Goal: Task Accomplishment & Management: Complete application form

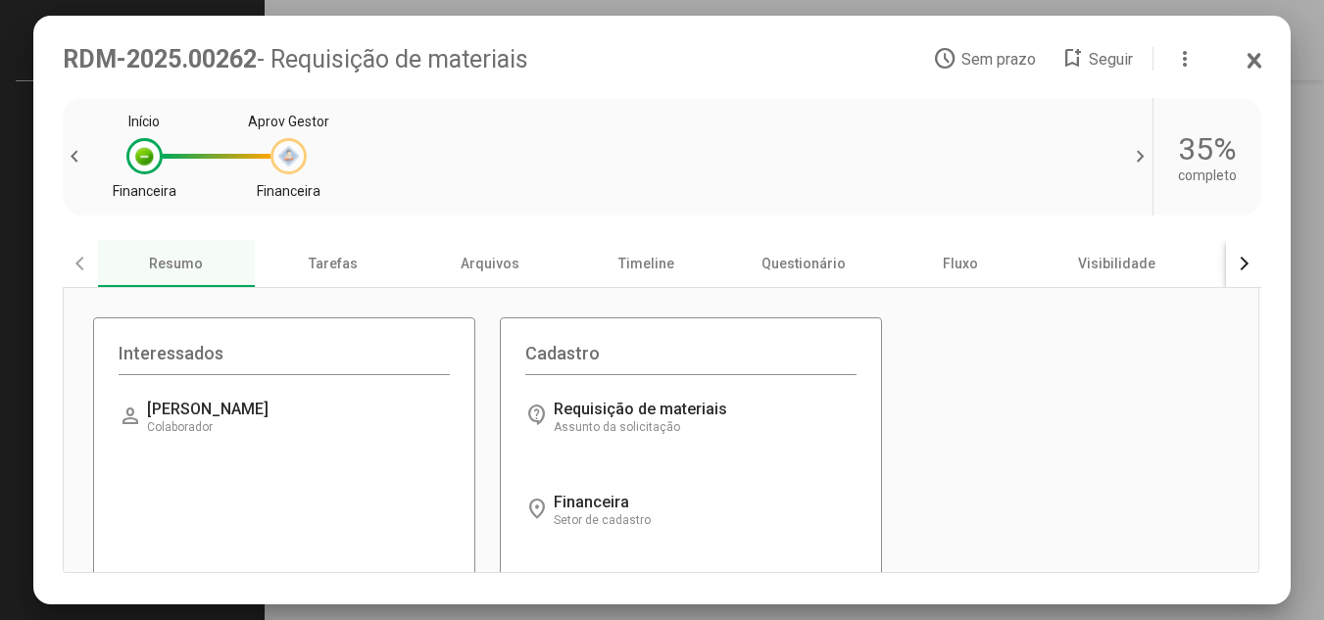
click at [300, 155] on div at bounding box center [288, 156] width 36 height 36
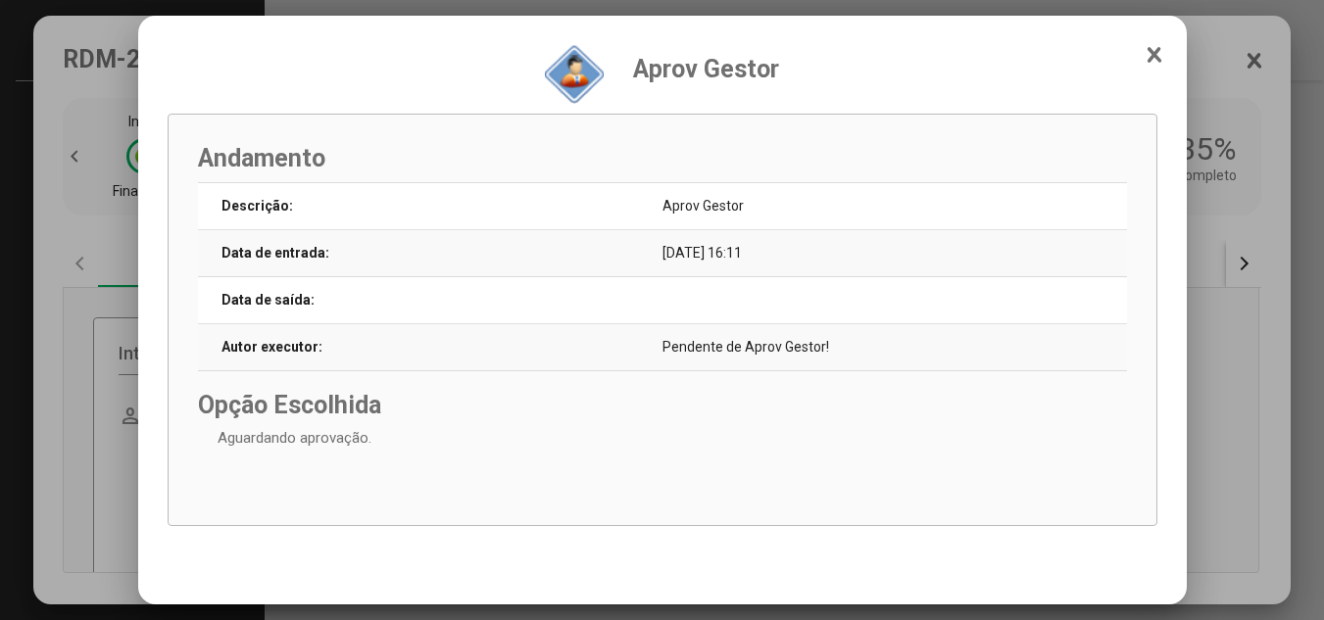
click at [1161, 48] on icon at bounding box center [1155, 55] width 16 height 20
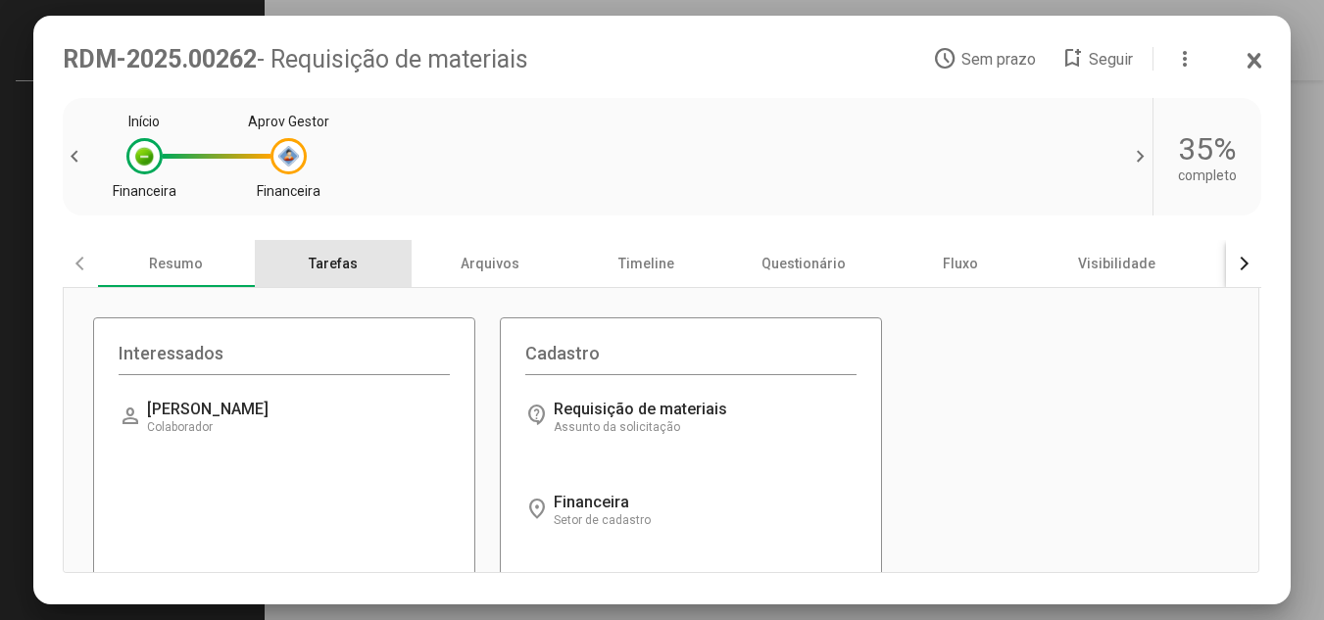
click at [344, 261] on div "Tarefas" at bounding box center [333, 263] width 157 height 47
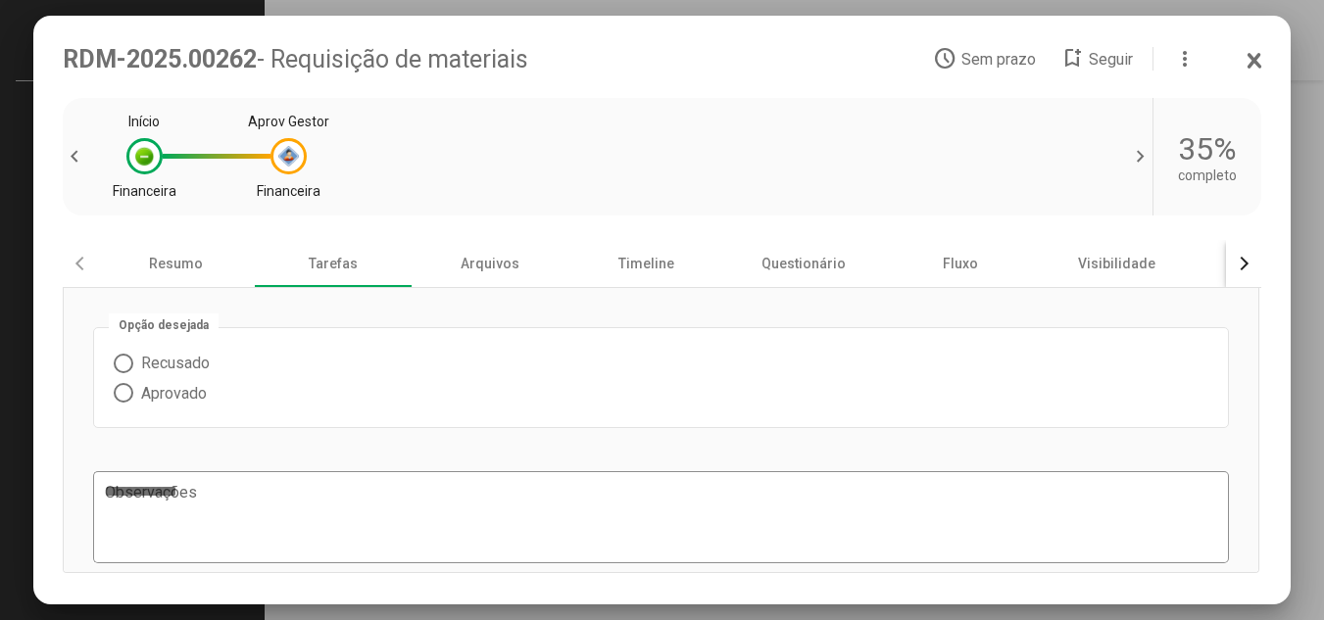
click at [128, 396] on span at bounding box center [124, 393] width 20 height 20
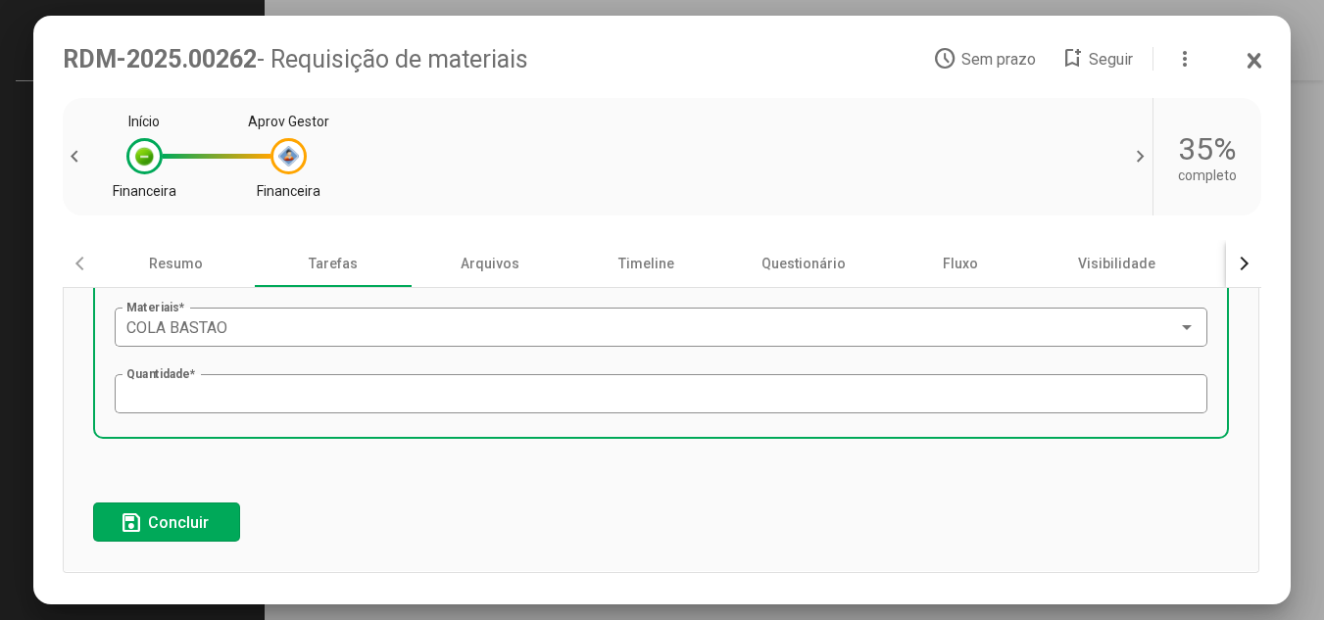
scroll to position [637, 0]
click at [187, 520] on span "Concluir" at bounding box center [178, 523] width 61 height 19
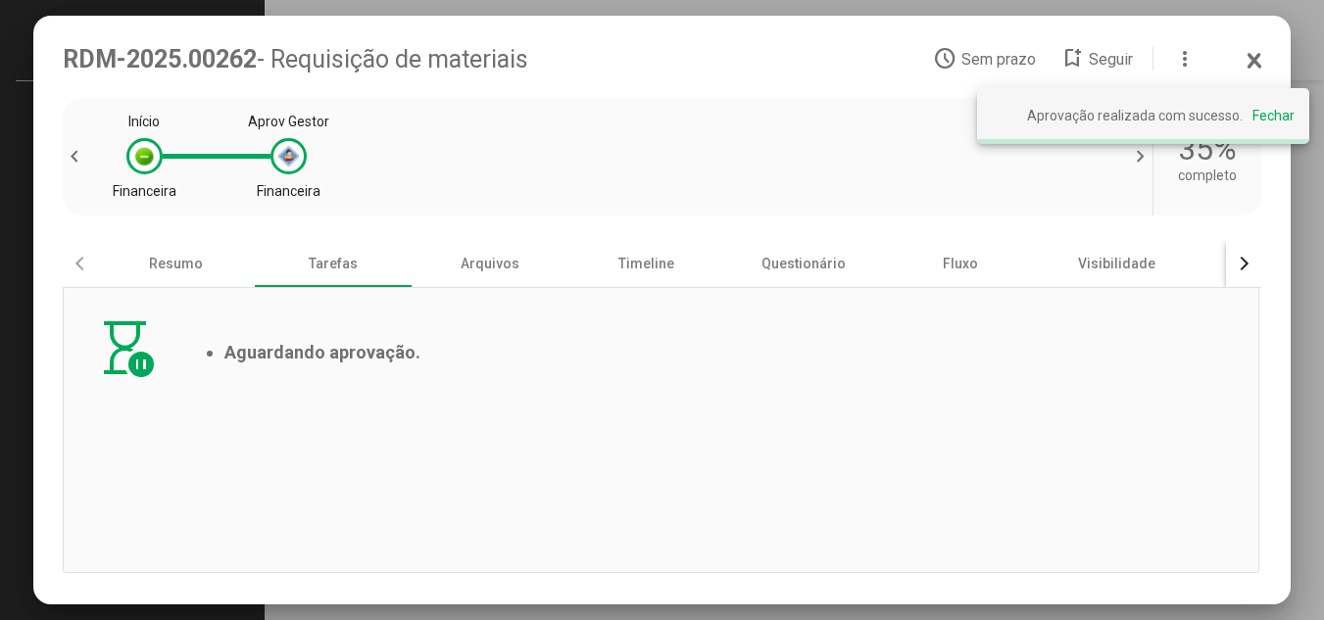
scroll to position [0, 0]
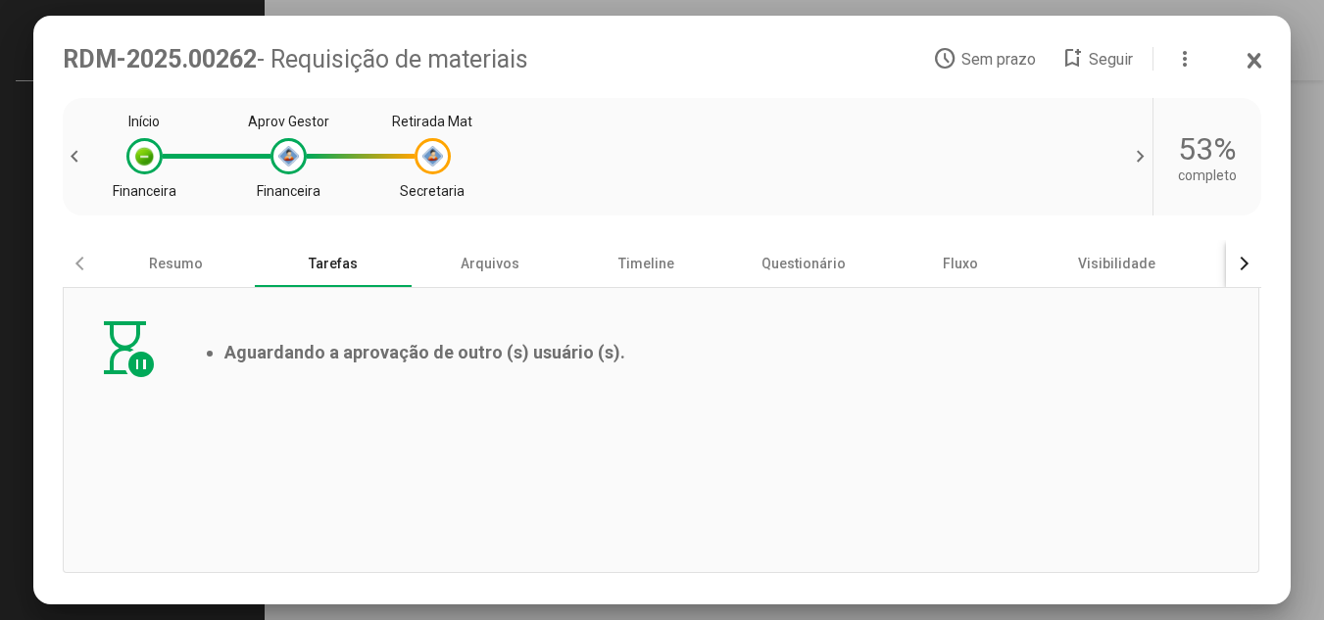
click at [333, 266] on div "Tarefas" at bounding box center [333, 263] width 157 height 47
click at [1259, 61] on icon at bounding box center [1255, 61] width 16 height 20
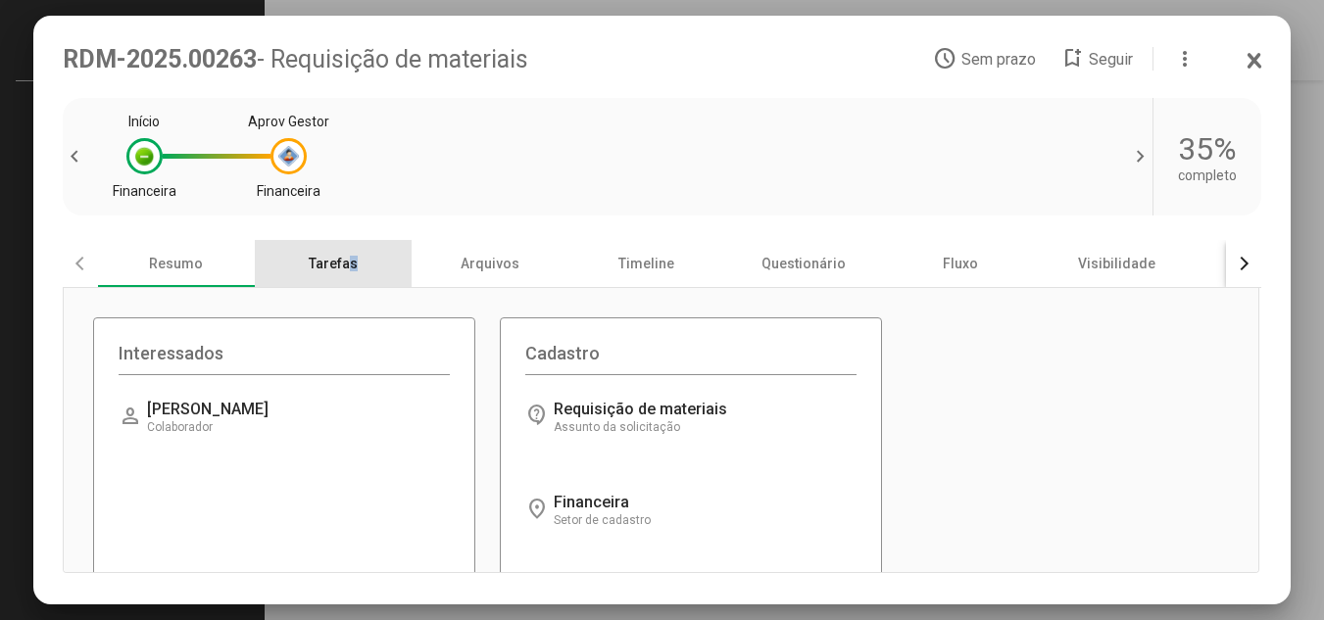
click at [346, 270] on div "Tarefas" at bounding box center [333, 263] width 157 height 47
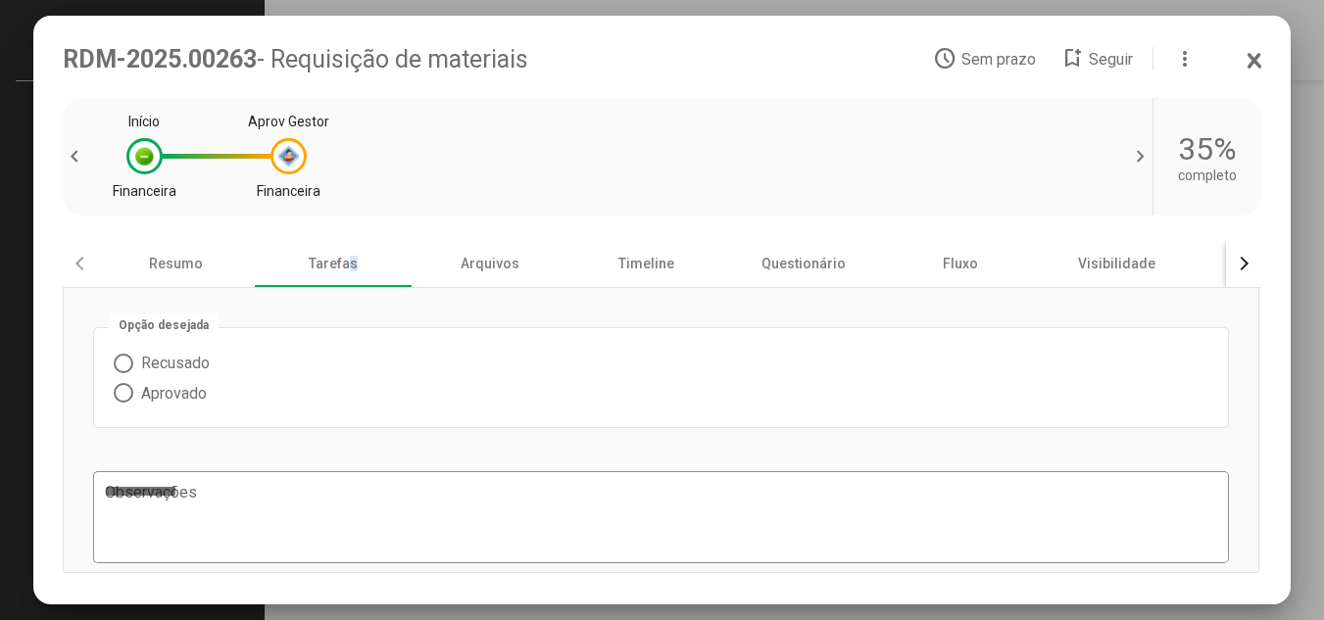
click at [117, 394] on span at bounding box center [124, 393] width 20 height 20
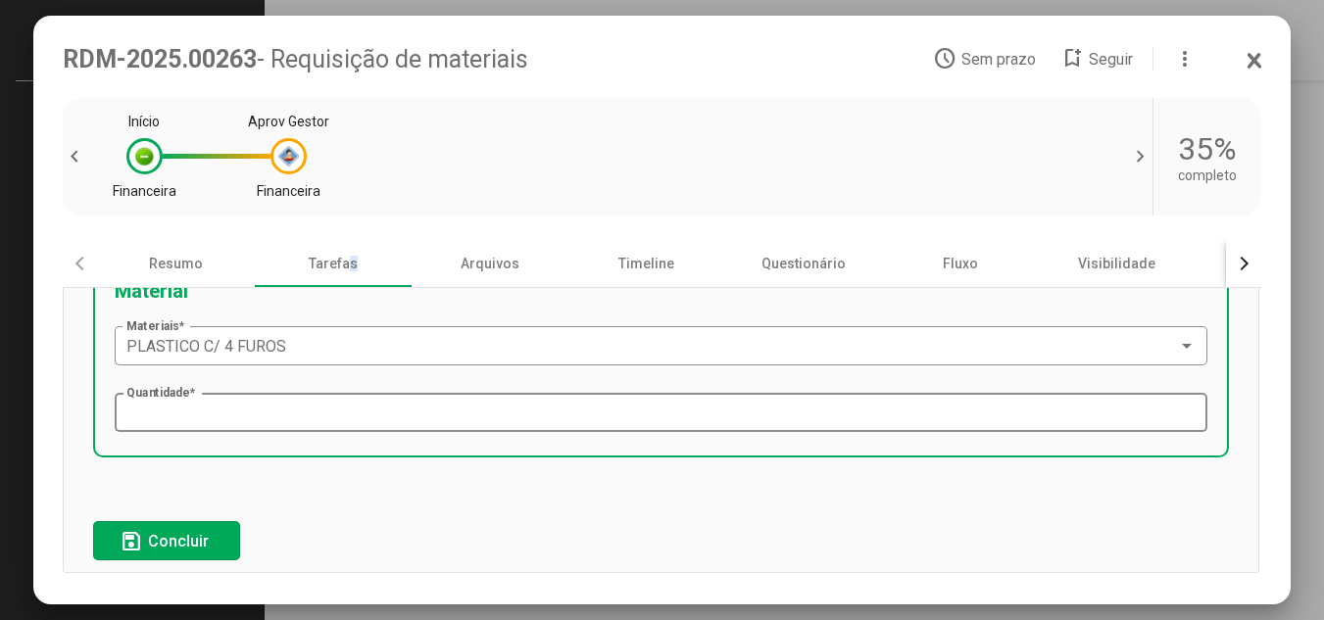
scroll to position [413, 0]
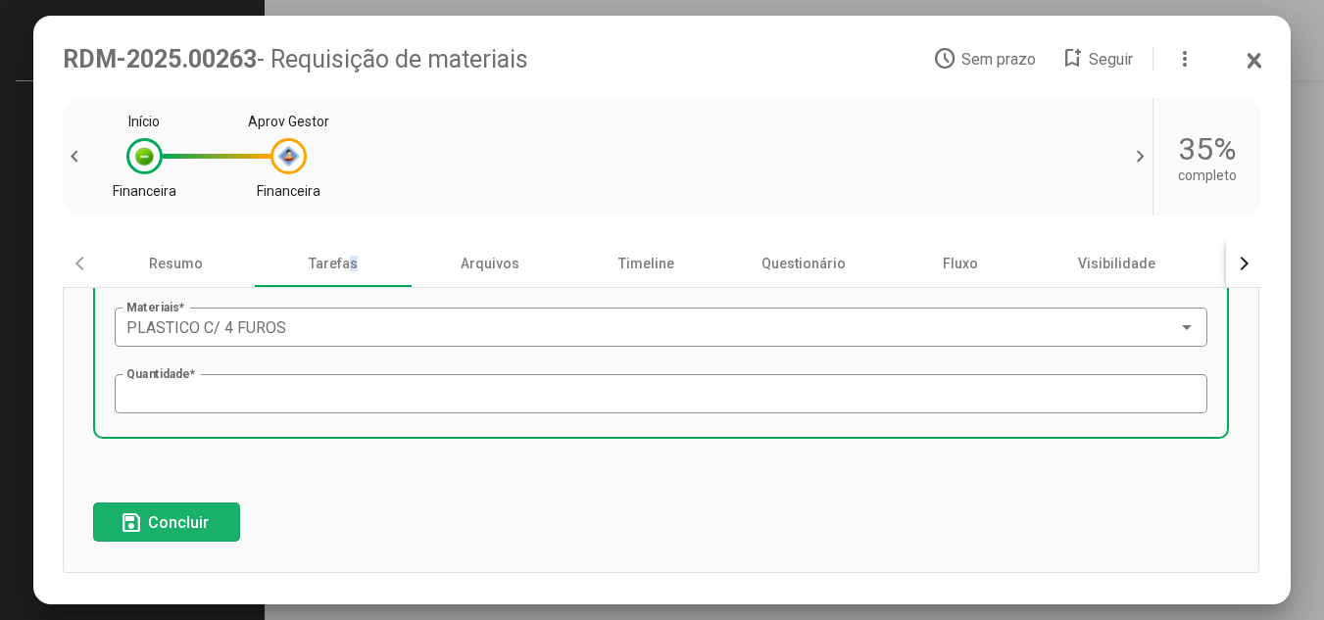
click at [221, 509] on button "save Concluir" at bounding box center [166, 522] width 147 height 39
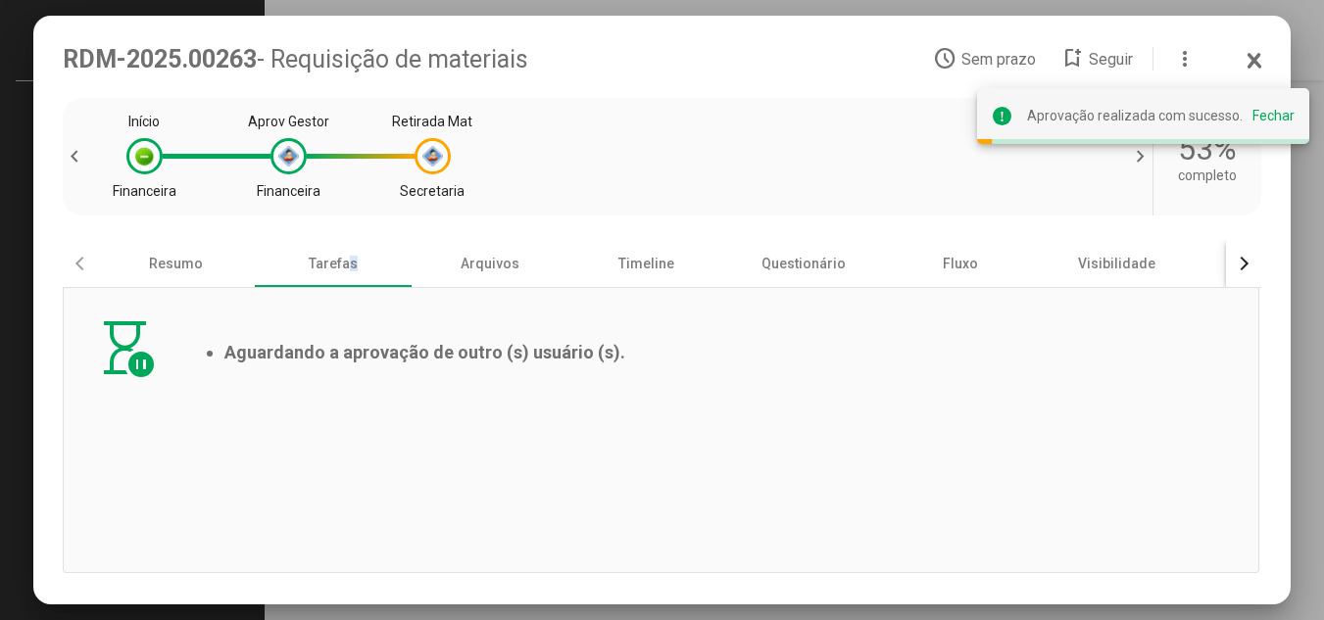
scroll to position [0, 0]
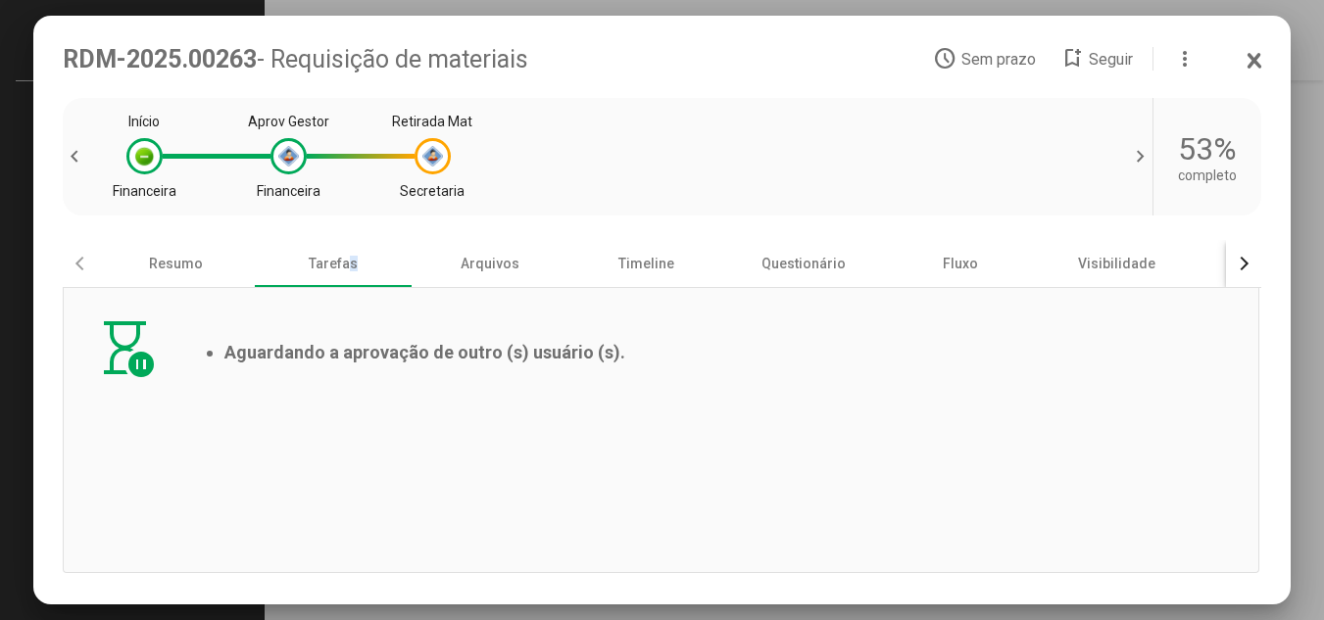
click at [1254, 63] on icon at bounding box center [1255, 60] width 11 height 13
